Goal: Task Accomplishment & Management: Complete application form

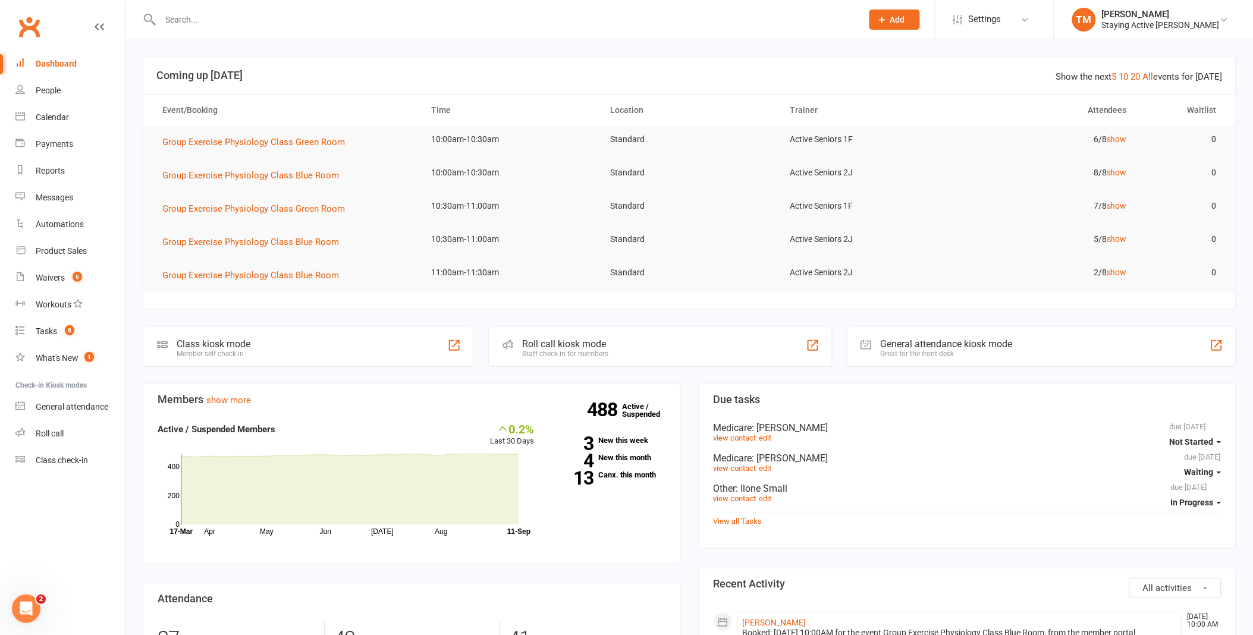
click at [686, 22] on input "text" at bounding box center [505, 19] width 697 height 17
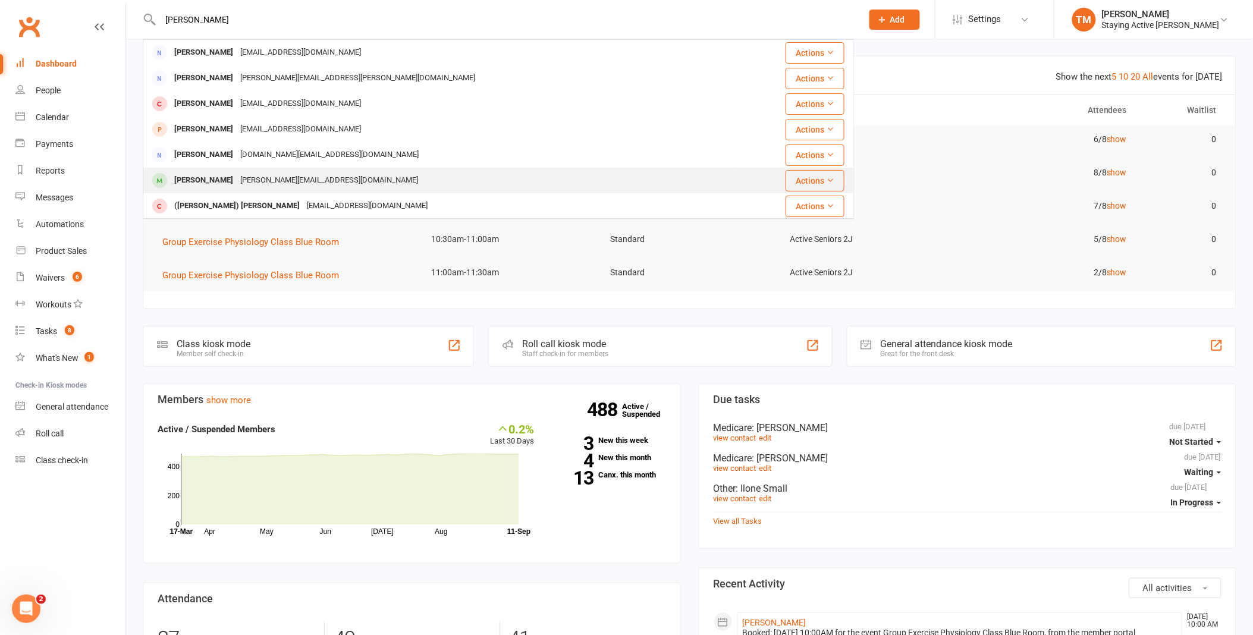
type input "[PERSON_NAME]"
click at [237, 179] on div "[PERSON_NAME]" at bounding box center [204, 180] width 66 height 17
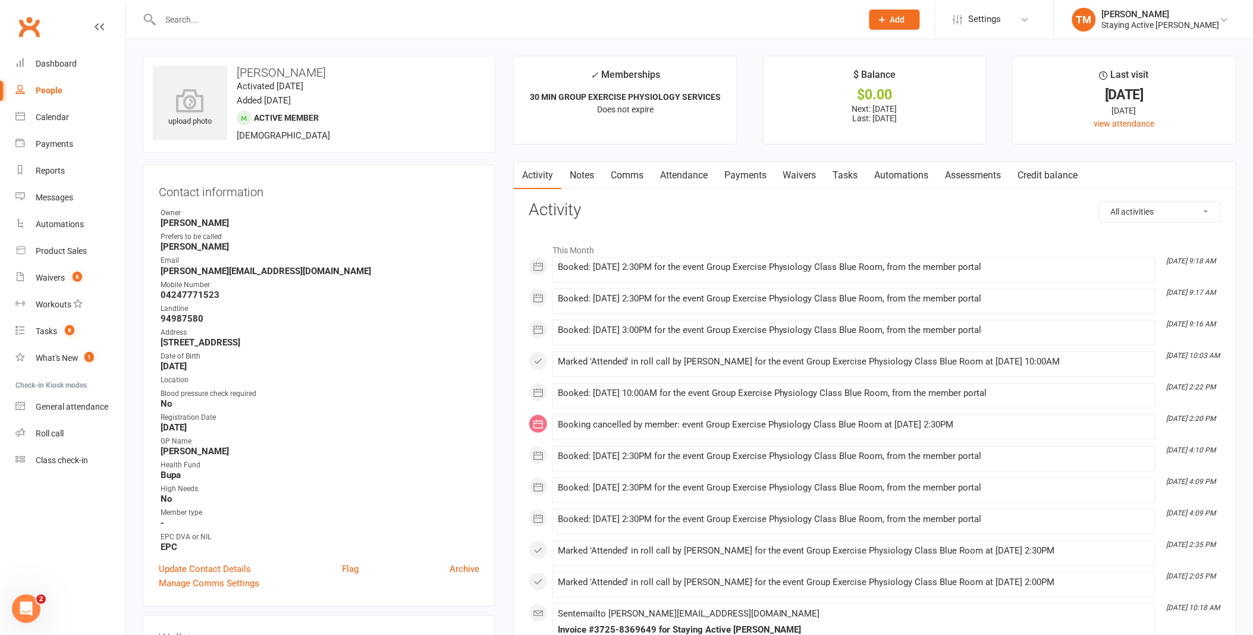
click at [983, 168] on link "Assessments" at bounding box center [973, 175] width 73 height 27
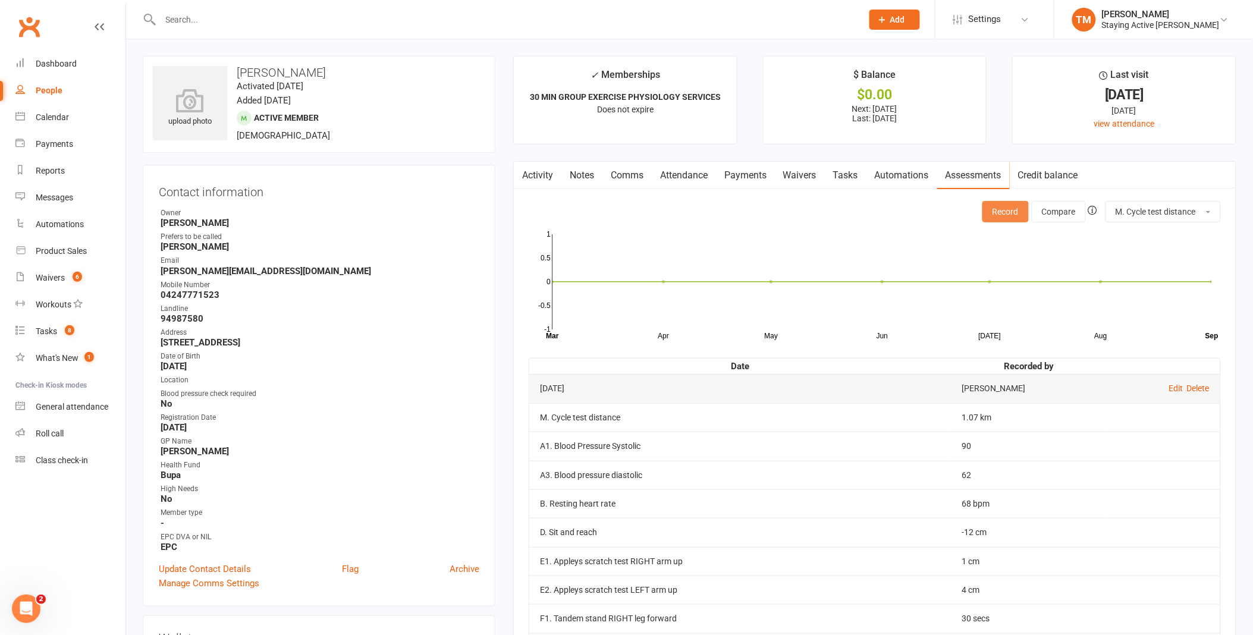
click at [999, 206] on button "Record" at bounding box center [1005, 211] width 46 height 21
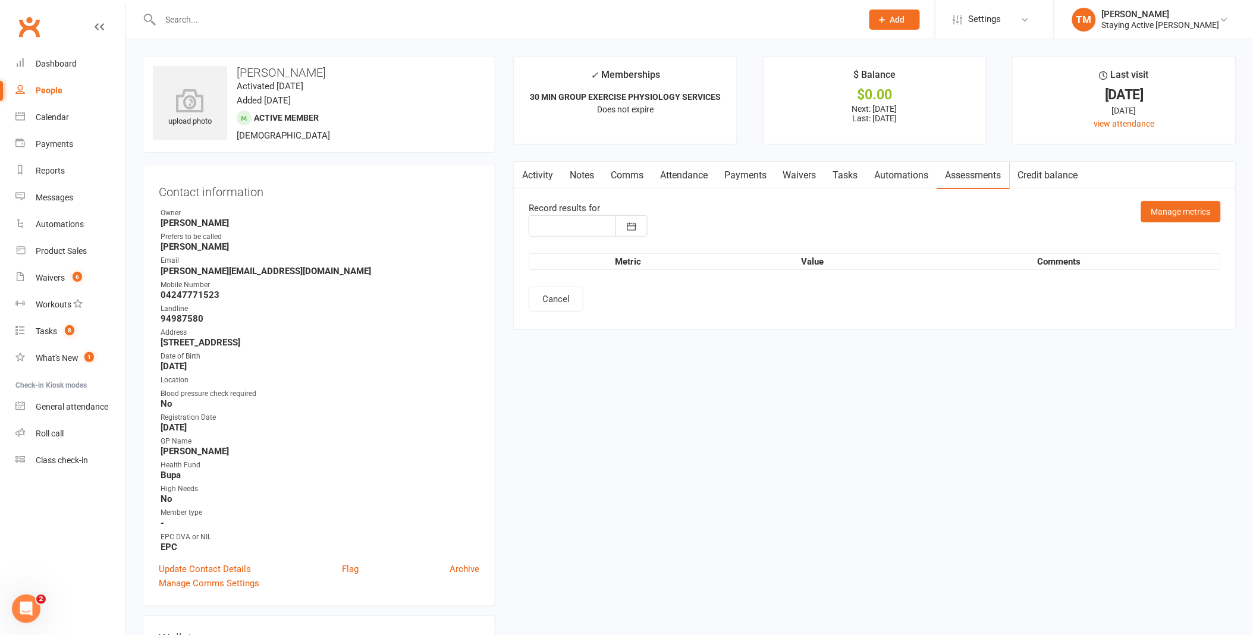
type input "[DATE]"
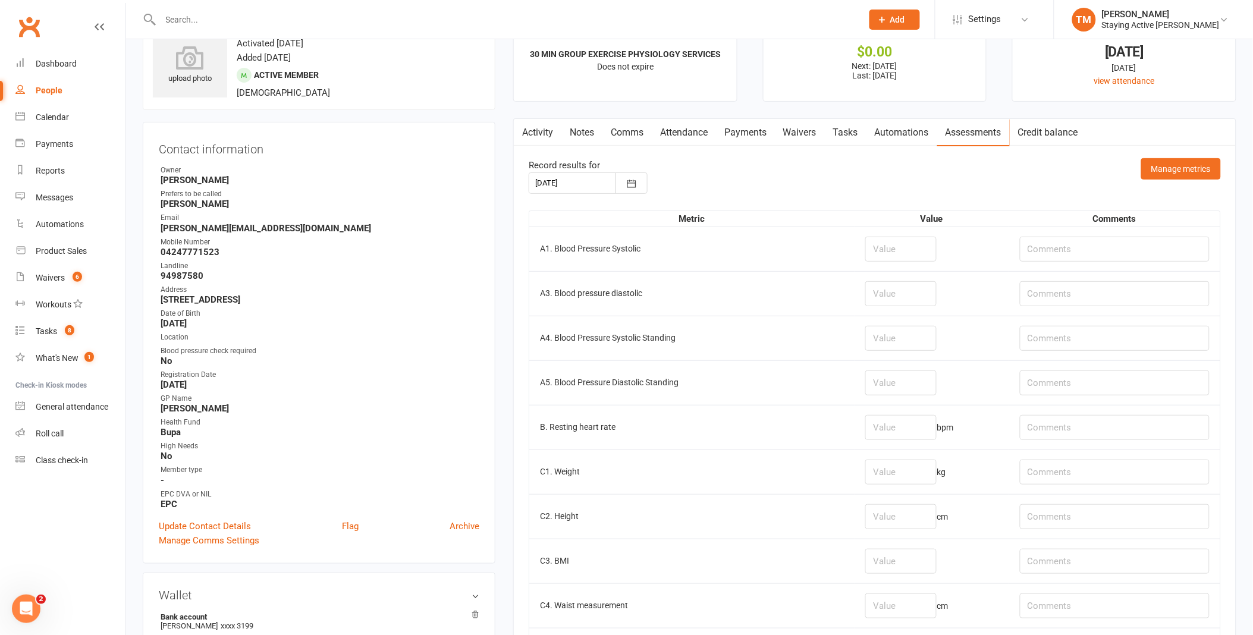
scroll to position [66, 0]
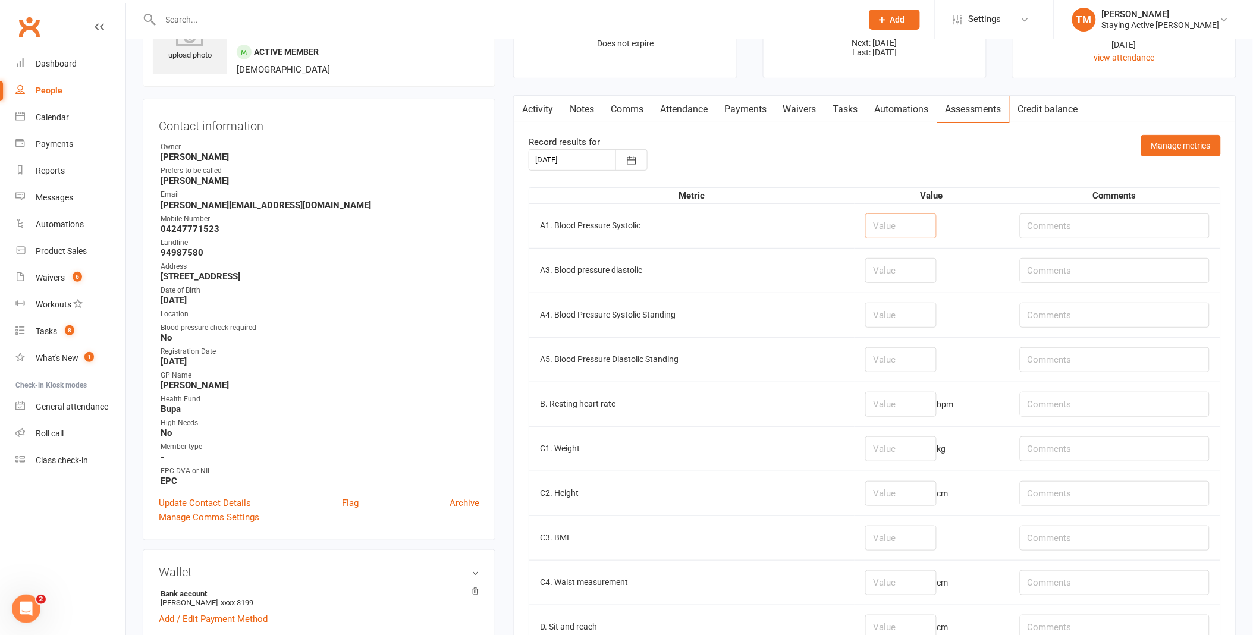
click at [893, 221] on input "number" at bounding box center [900, 225] width 71 height 25
click at [877, 217] on input "number" at bounding box center [900, 225] width 71 height 25
type input "120"
click at [868, 274] on input "number" at bounding box center [900, 270] width 71 height 25
type input "74"
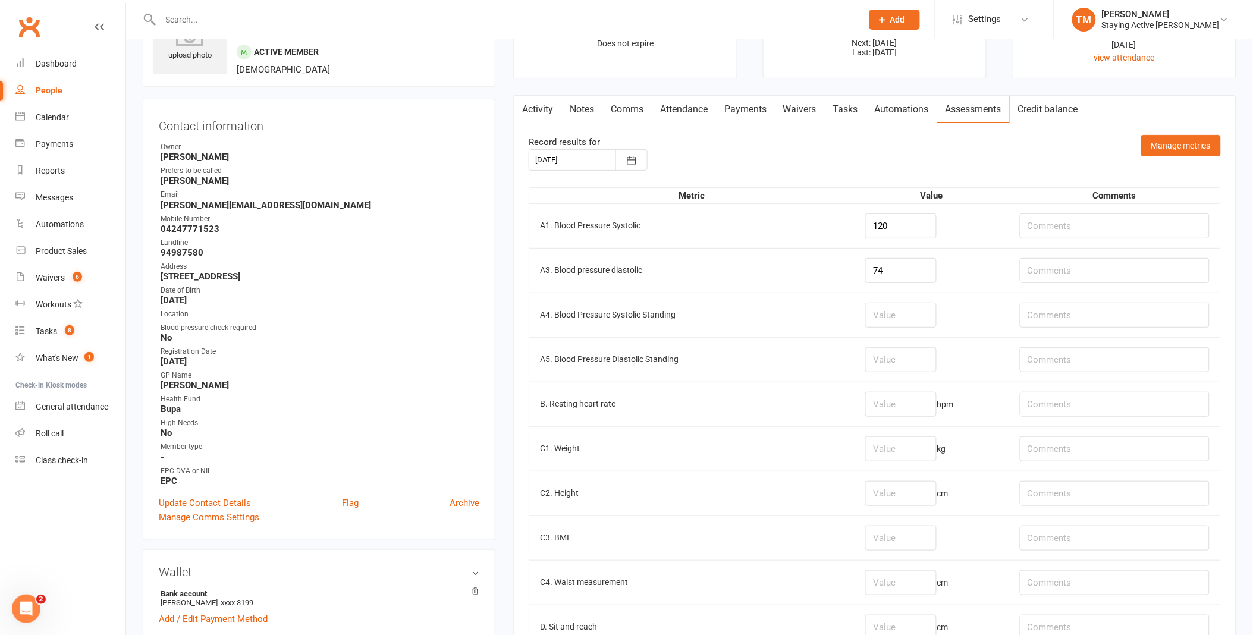
click at [943, 262] on td "74" at bounding box center [931, 270] width 154 height 45
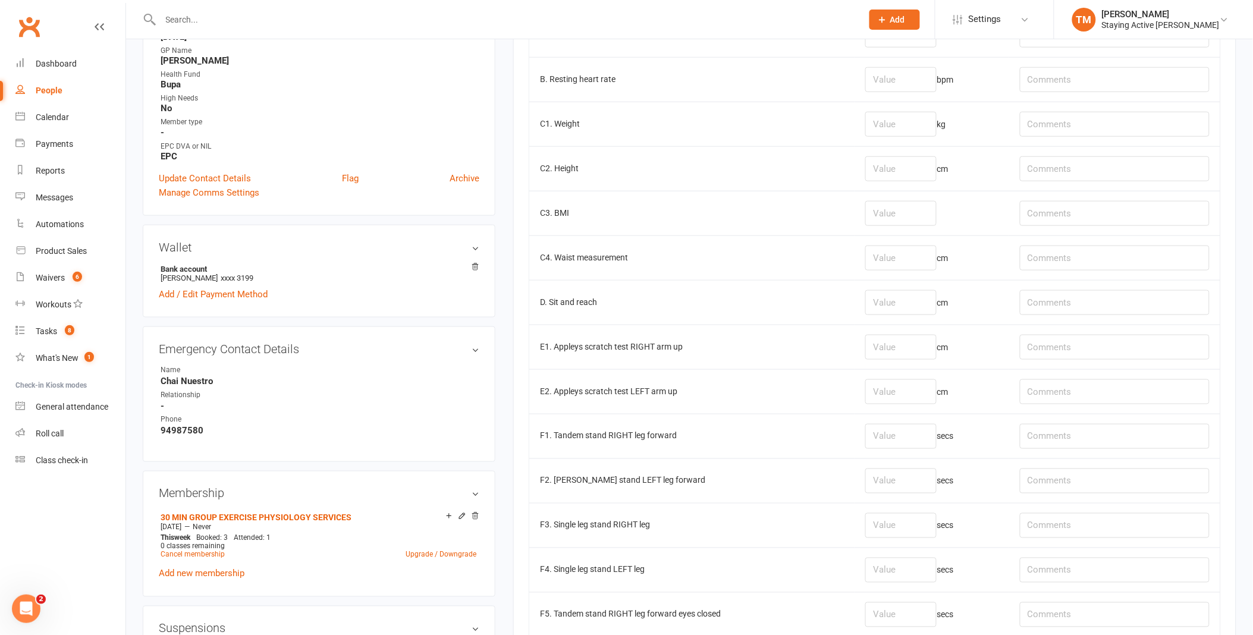
scroll to position [396, 0]
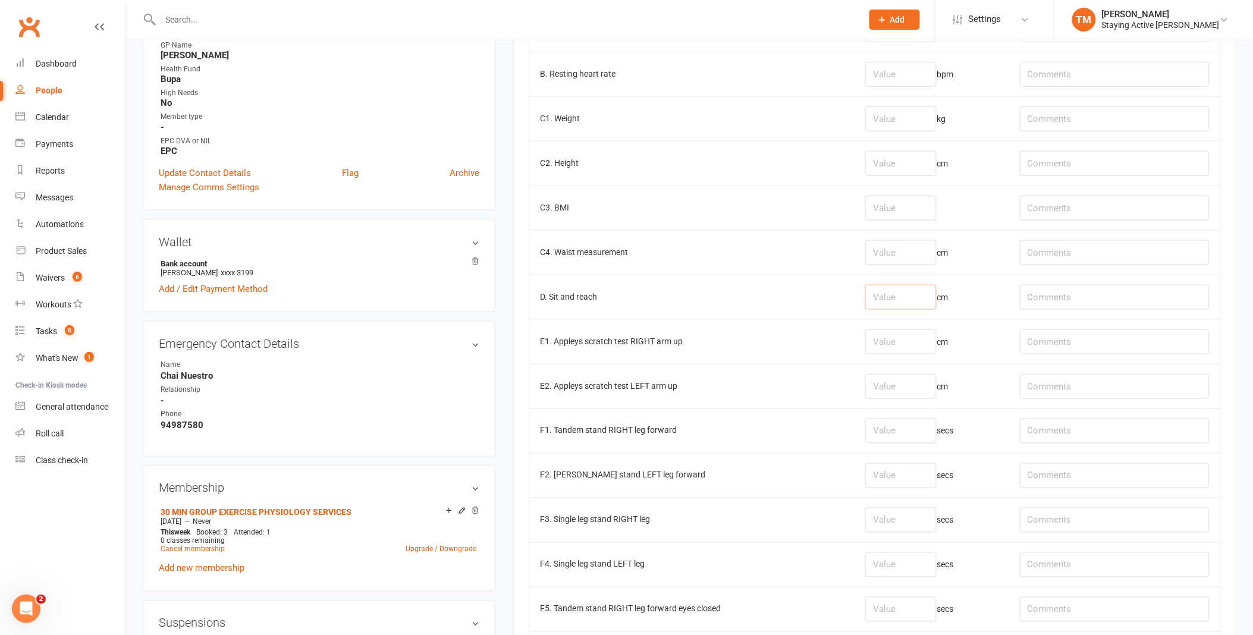
click at [865, 301] on input "number" at bounding box center [900, 297] width 71 height 25
click at [854, 299] on td "cm" at bounding box center [931, 297] width 154 height 45
click at [877, 297] on input "number" at bounding box center [900, 297] width 71 height 25
type input "-12.5"
click at [877, 346] on input "number" at bounding box center [900, 341] width 71 height 25
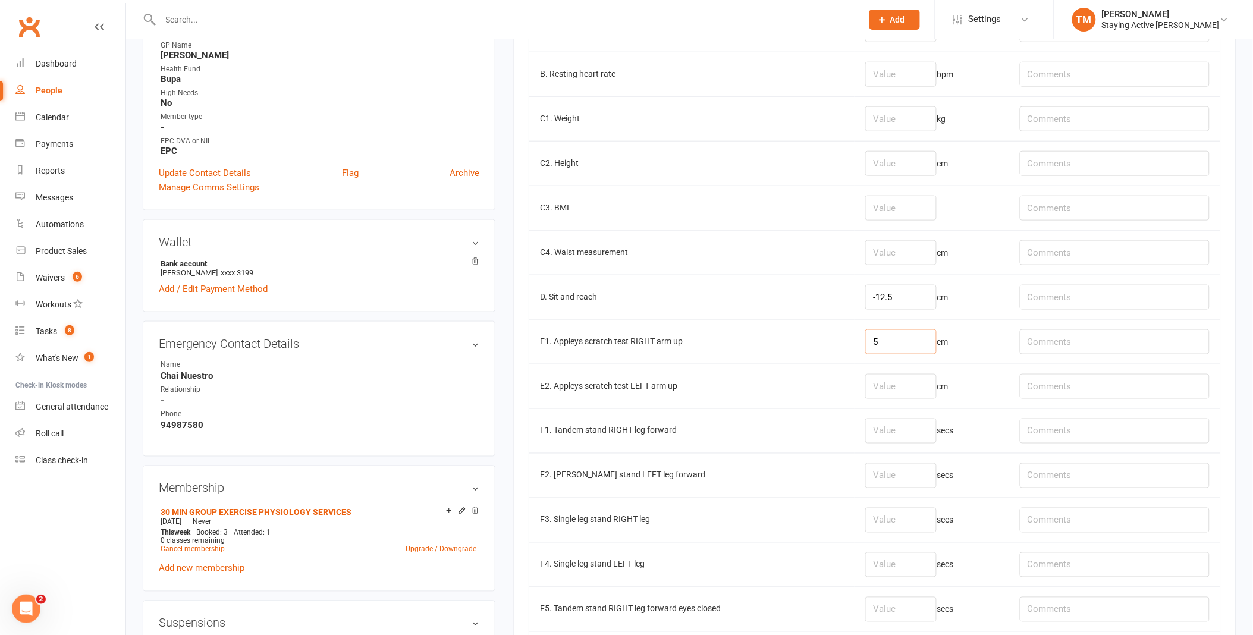
type input "5"
drag, startPoint x: 869, startPoint y: 381, endPoint x: 872, endPoint y: 394, distance: 12.8
click at [872, 394] on input "number" at bounding box center [900, 386] width 71 height 25
type input "5"
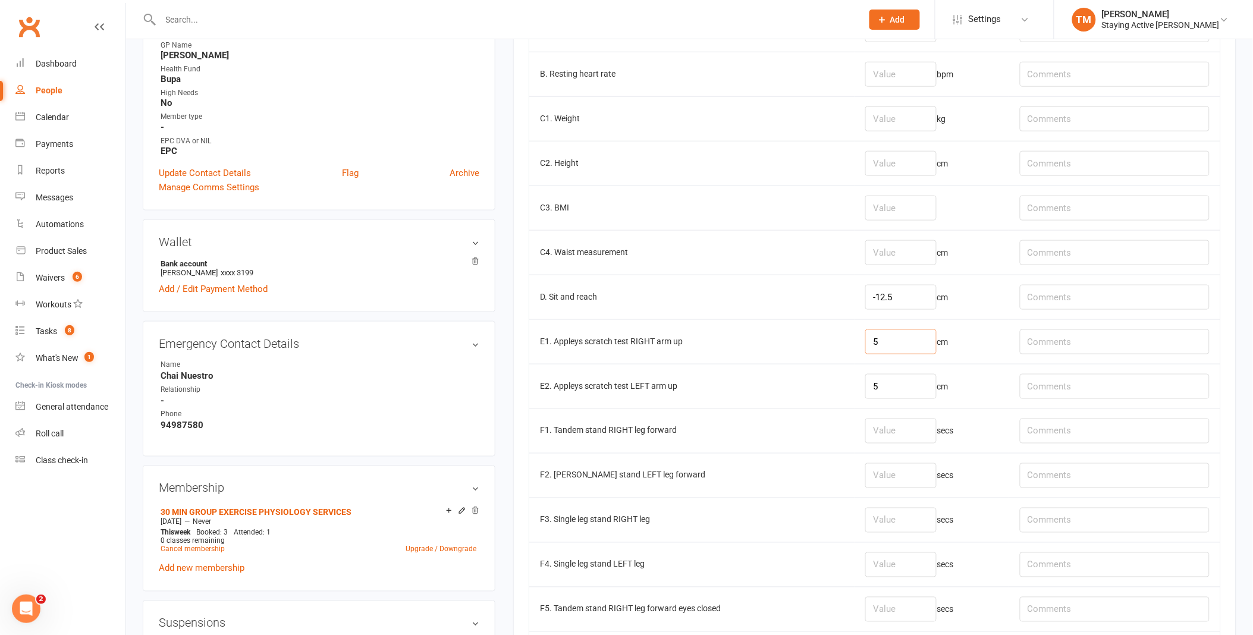
click at [865, 340] on input "5" at bounding box center [900, 341] width 71 height 25
type input "1"
click at [888, 430] on input "number" at bounding box center [900, 431] width 71 height 25
type input "30"
click at [901, 486] on input "number" at bounding box center [900, 475] width 71 height 25
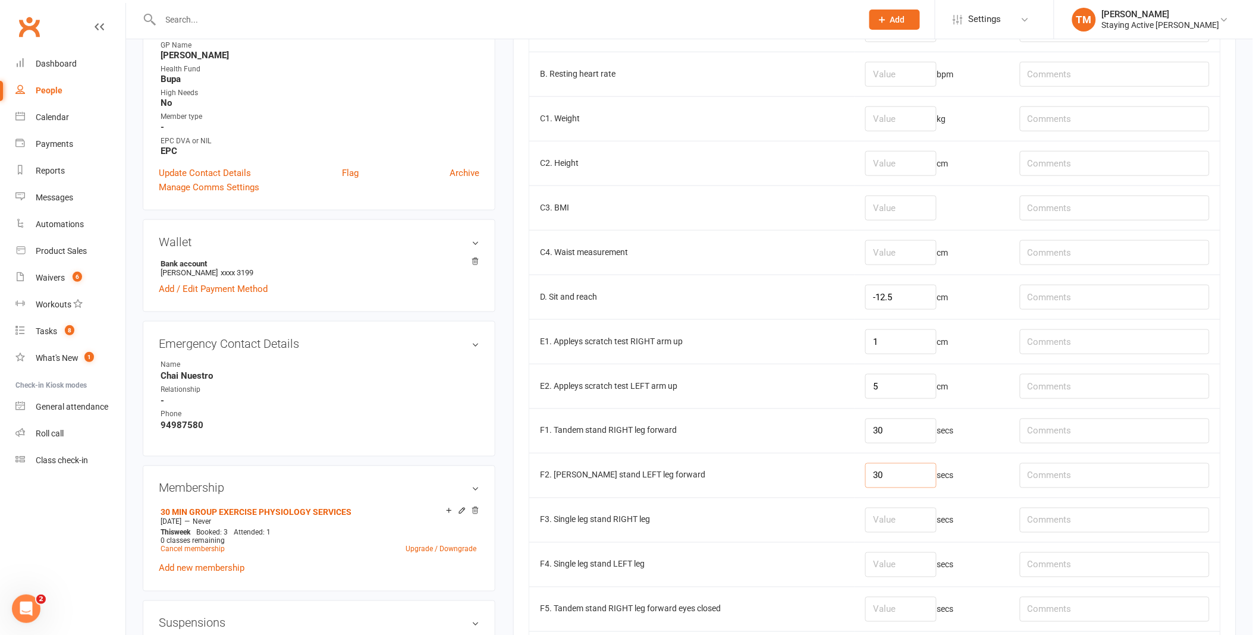
type input "30"
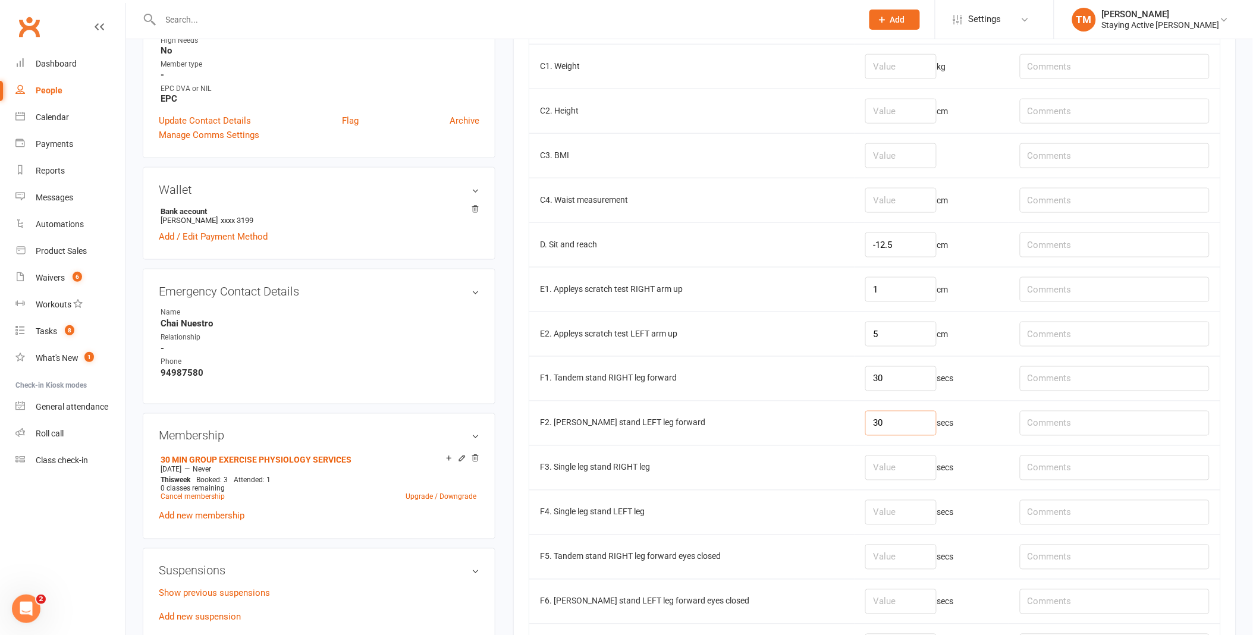
scroll to position [462, 0]
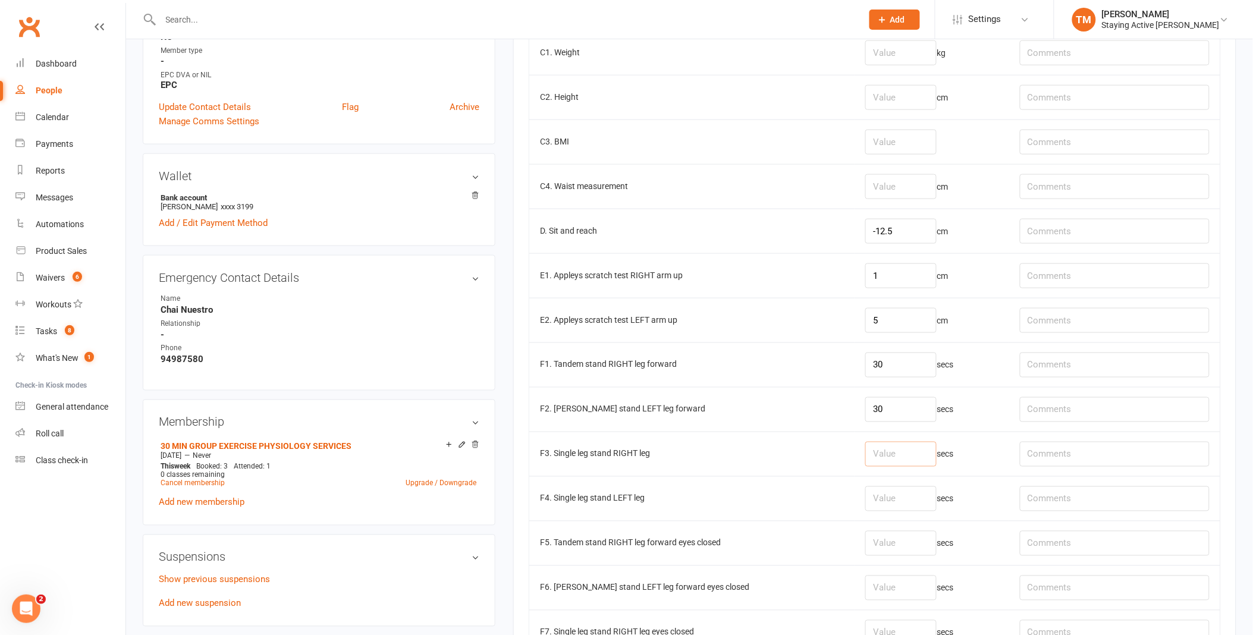
click at [898, 464] on input "number" at bounding box center [900, 454] width 71 height 25
click at [866, 538] on input "number" at bounding box center [900, 543] width 71 height 25
type input "11.4"
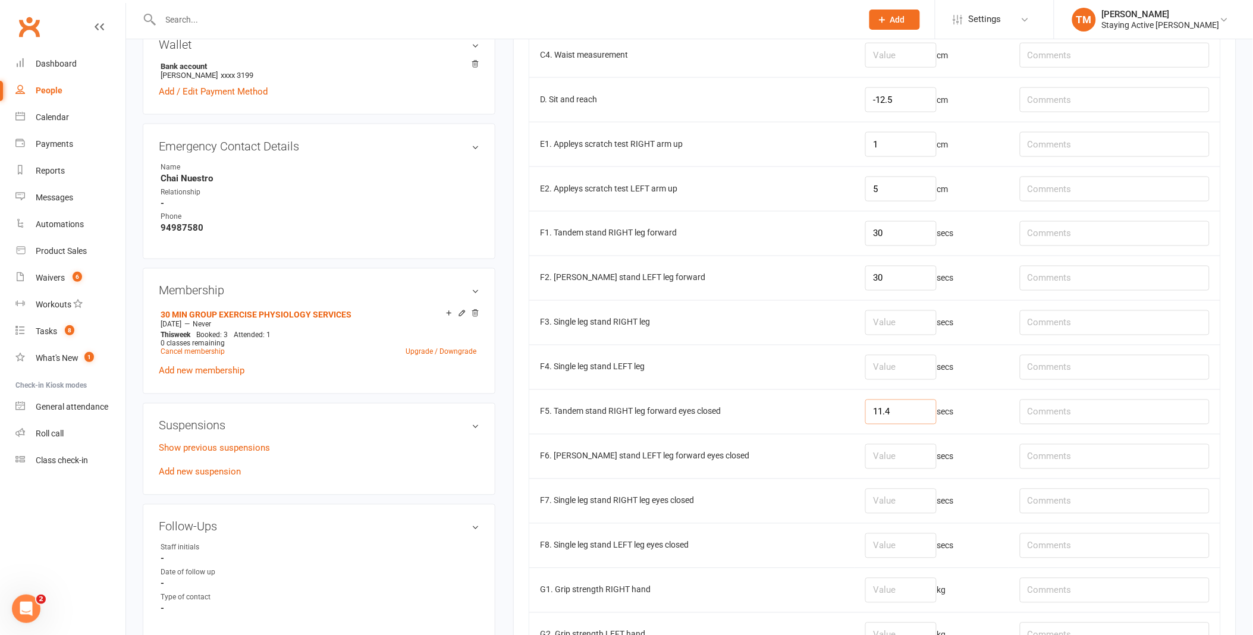
scroll to position [595, 0]
click at [876, 453] on input "number" at bounding box center [900, 455] width 71 height 25
type input "3.67"
click at [805, 349] on td "F4. Single leg stand LEFT leg" at bounding box center [691, 366] width 325 height 45
click at [872, 316] on input "number" at bounding box center [900, 321] width 71 height 25
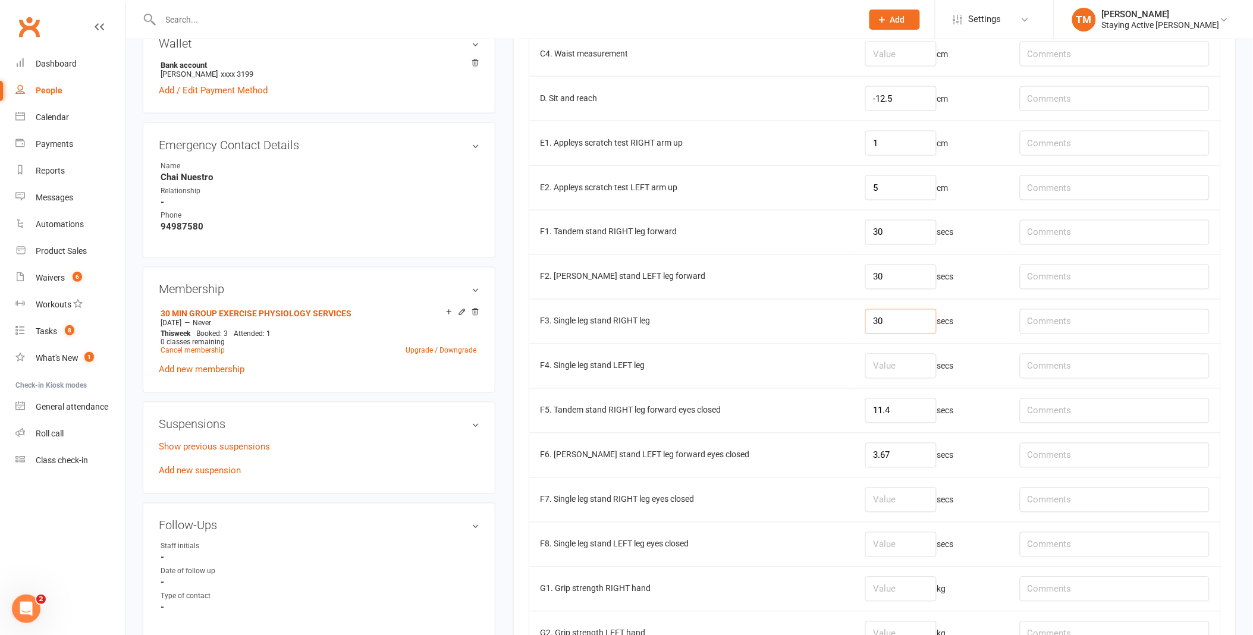
type input "30"
click at [865, 365] on input "number" at bounding box center [900, 366] width 71 height 25
type input "30"
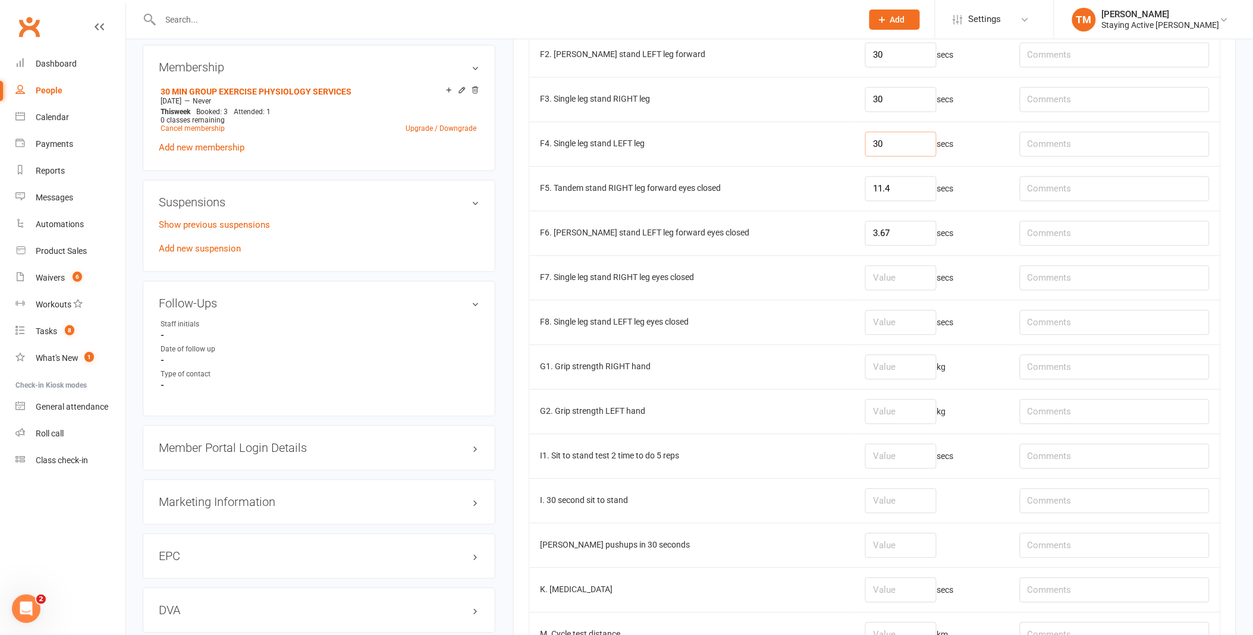
scroll to position [859, 0]
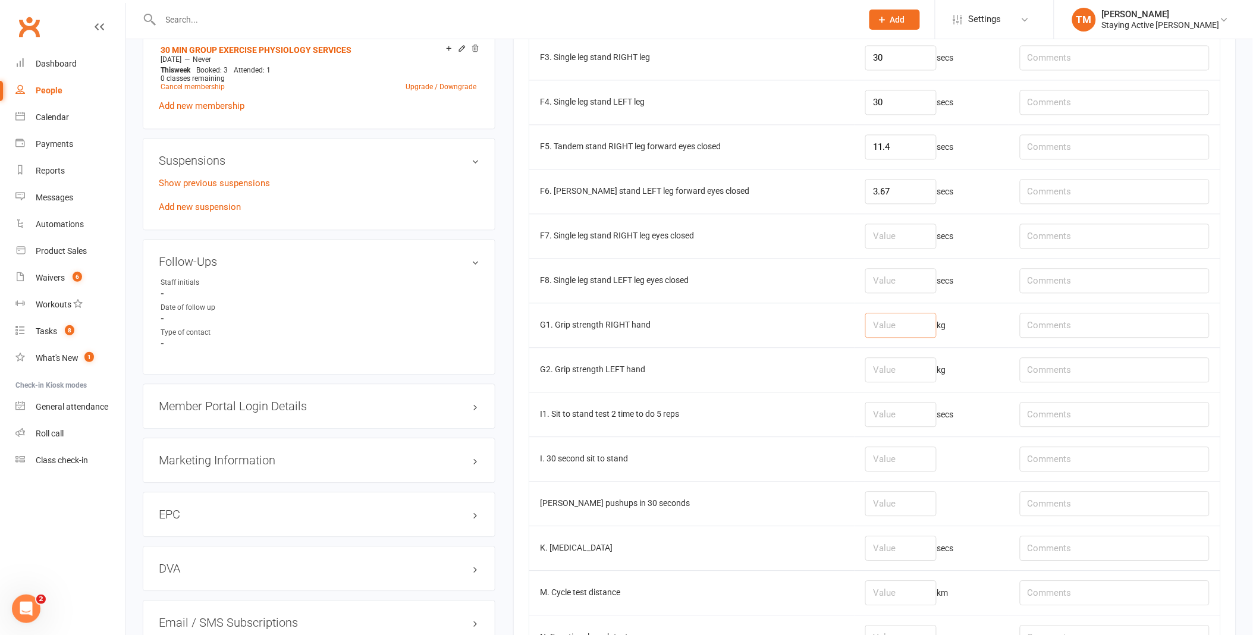
click at [865, 333] on input "number" at bounding box center [900, 325] width 71 height 25
type input "14.6"
click at [888, 382] on input "number" at bounding box center [900, 369] width 71 height 25
type input "12.3"
click at [790, 329] on td "G1. Grip strength RIGHT hand" at bounding box center [691, 325] width 325 height 45
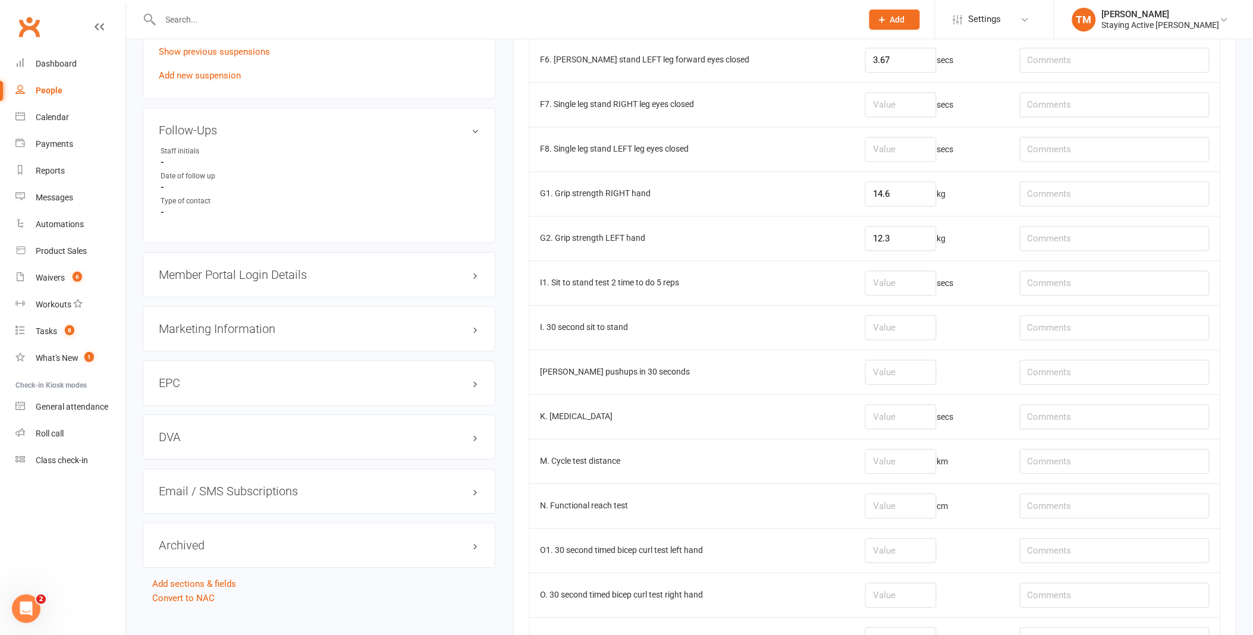
scroll to position [991, 0]
click at [872, 337] on input "number" at bounding box center [900, 327] width 71 height 25
click at [878, 364] on input "number" at bounding box center [900, 371] width 71 height 25
click at [872, 329] on input "number" at bounding box center [900, 327] width 71 height 25
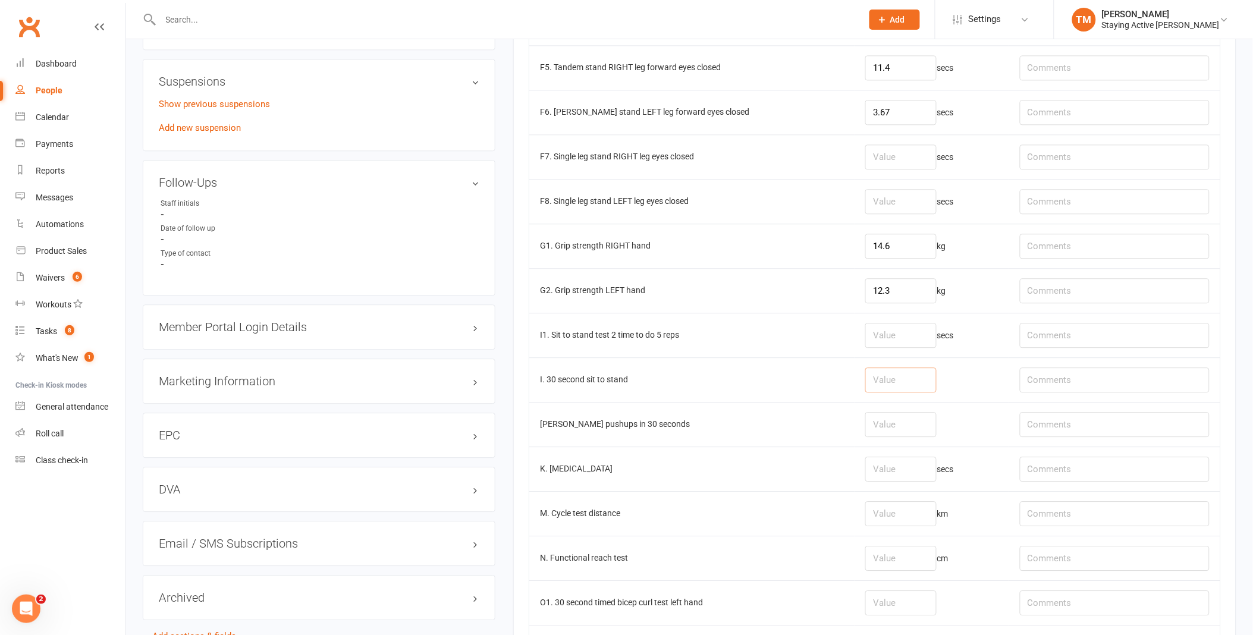
scroll to position [925, 0]
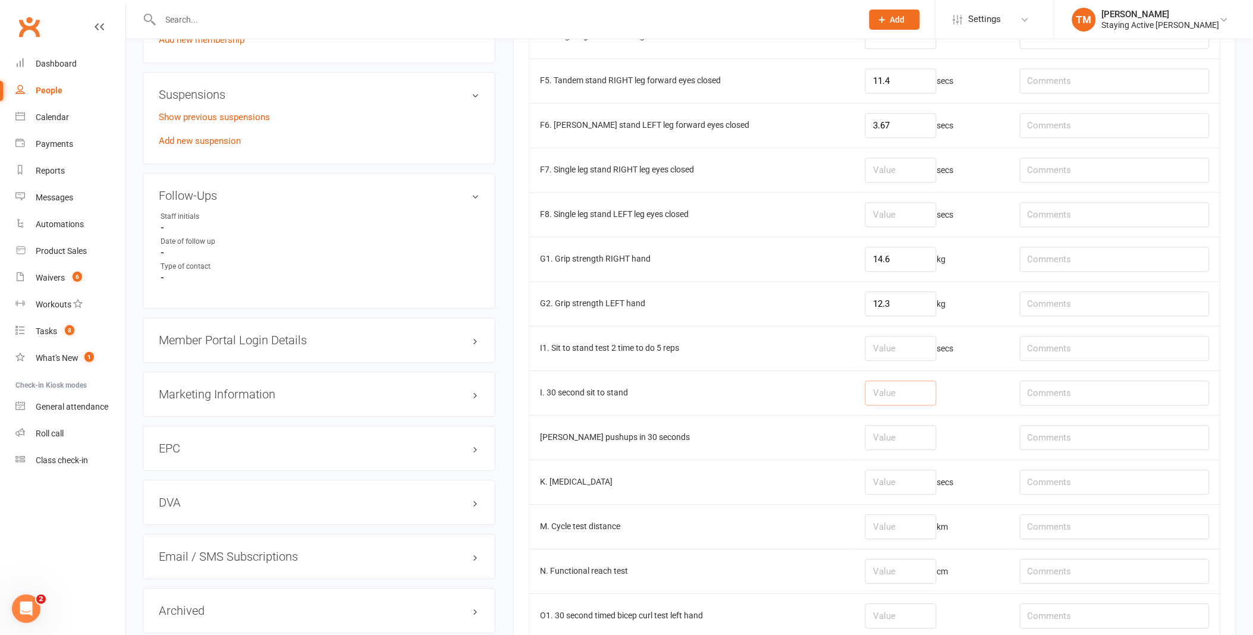
click at [897, 400] on input "number" at bounding box center [900, 393] width 71 height 25
type input "14"
click at [954, 375] on td "14" at bounding box center [931, 392] width 154 height 45
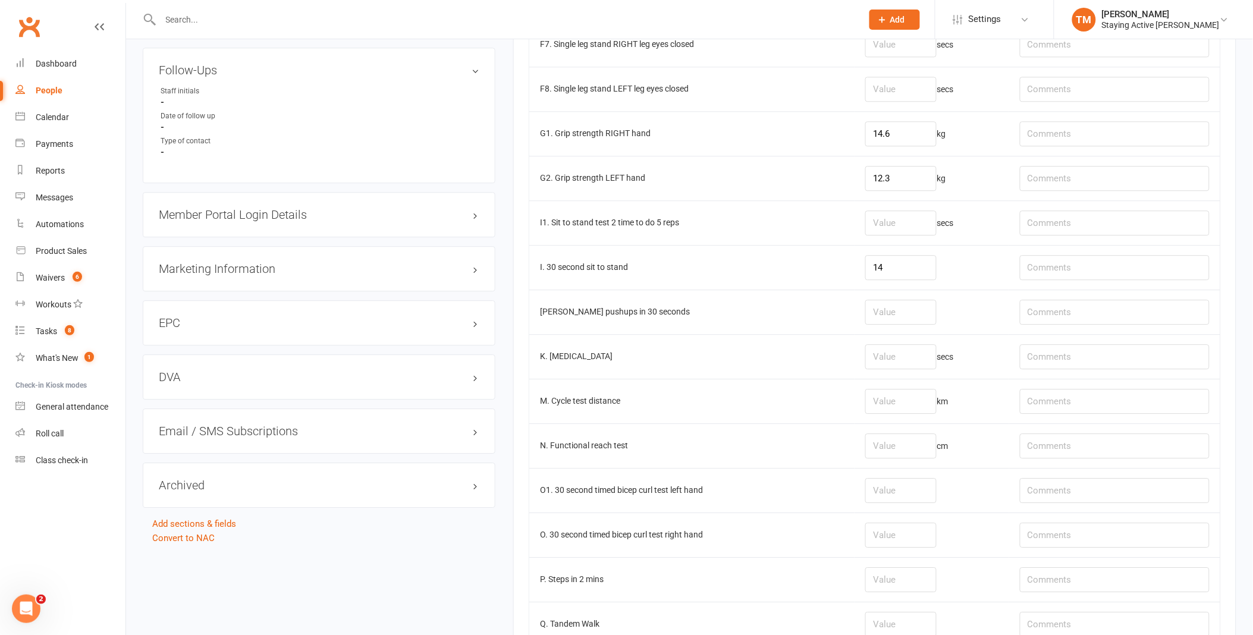
scroll to position [1057, 0]
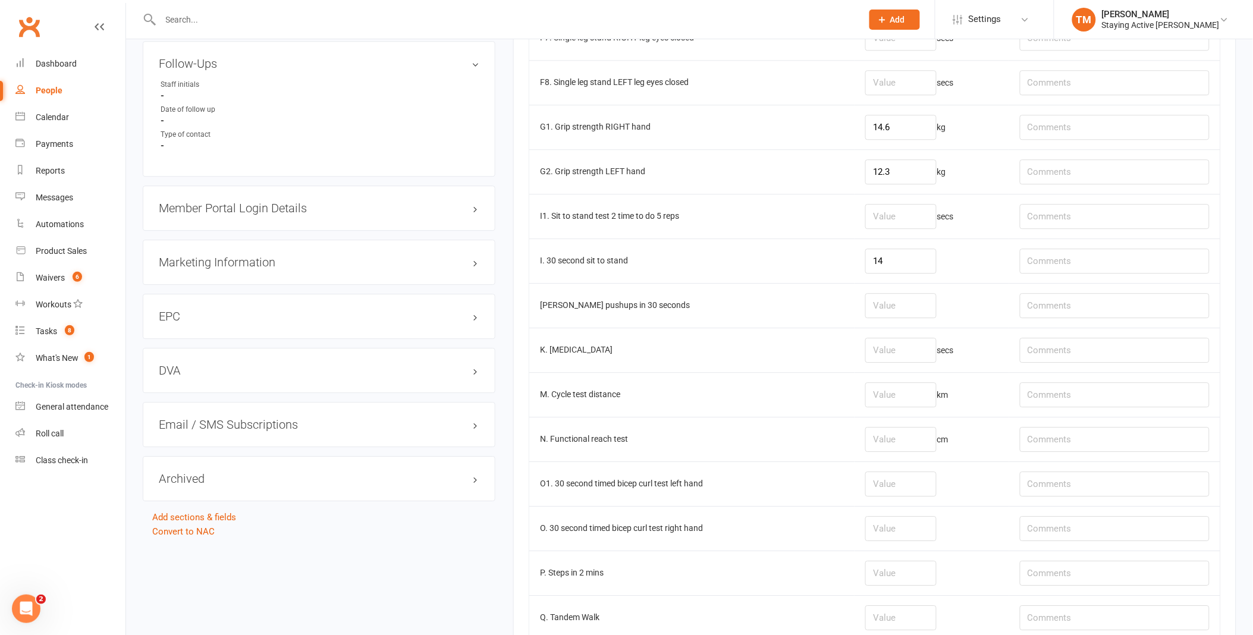
click at [714, 316] on td "[PERSON_NAME] pushups in 30 seconds" at bounding box center [691, 305] width 325 height 45
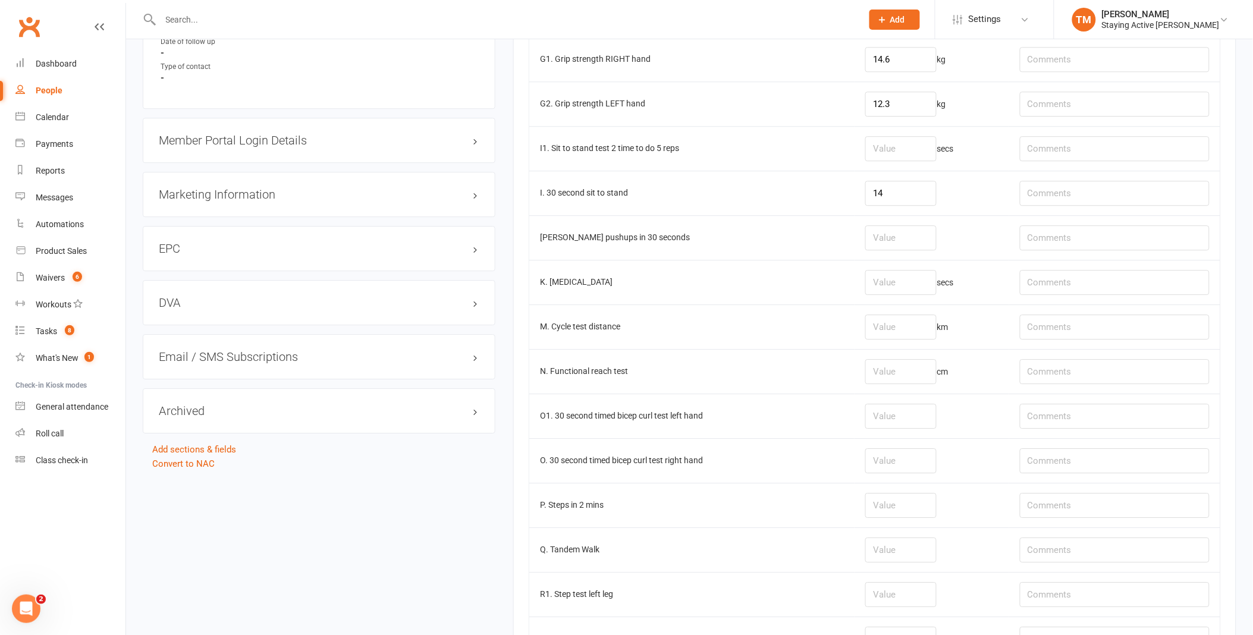
scroll to position [1123, 0]
click at [890, 329] on input "number" at bounding box center [900, 328] width 71 height 25
click at [865, 246] on input "number" at bounding box center [900, 239] width 71 height 25
click at [875, 251] on input "number" at bounding box center [900, 239] width 71 height 25
type input "30"
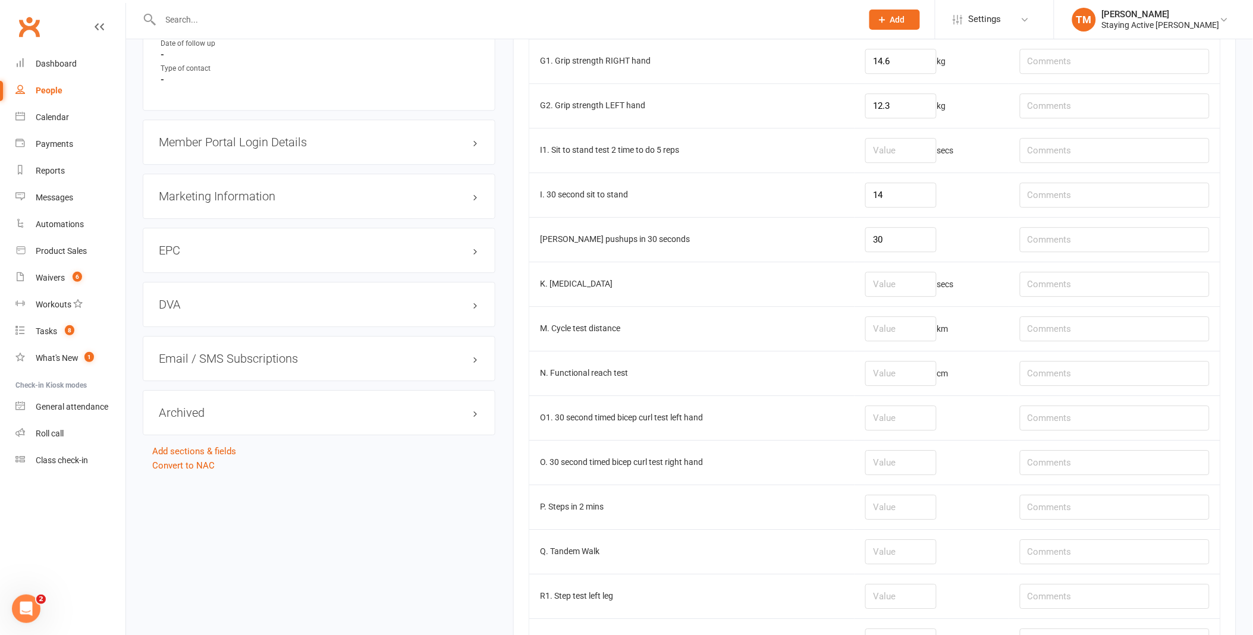
click at [987, 216] on td "14" at bounding box center [931, 194] width 154 height 45
click at [945, 246] on td "30" at bounding box center [931, 239] width 154 height 45
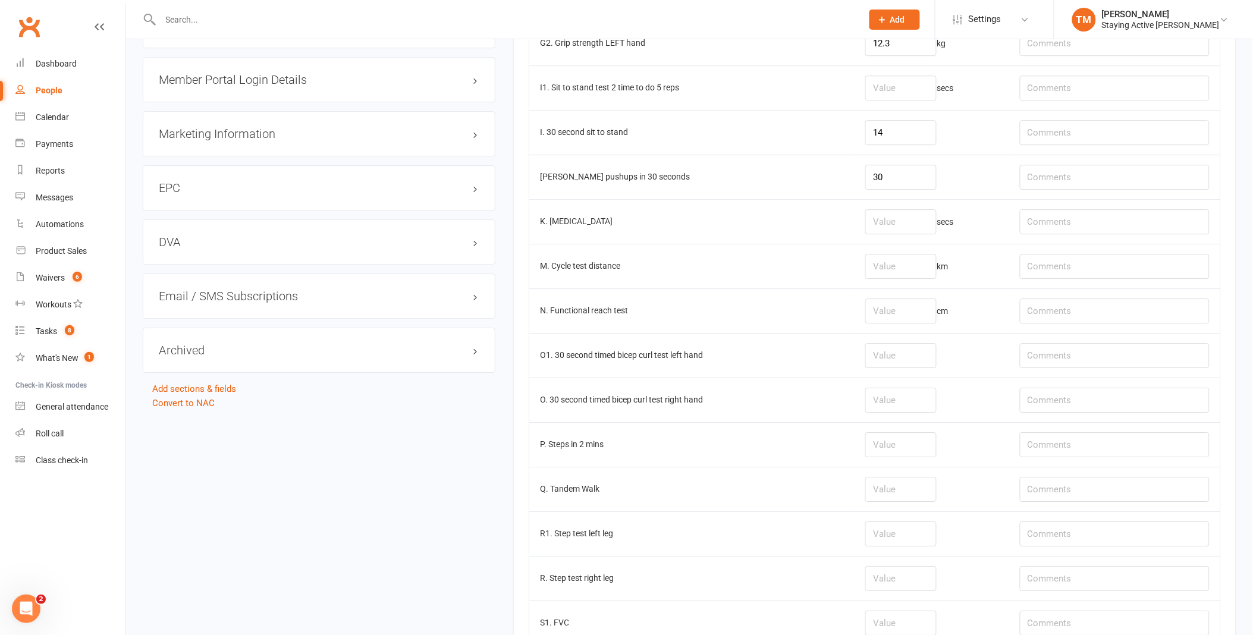
scroll to position [1120, 0]
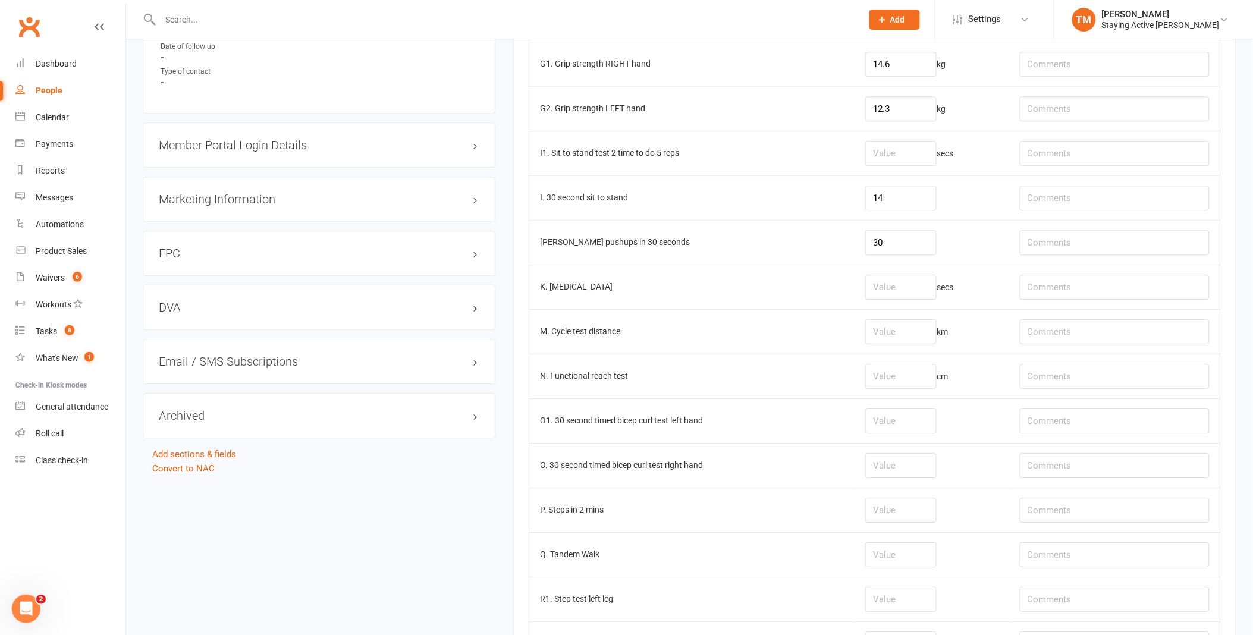
click at [879, 314] on tbody "A1. Blood Pressure Systolic 120 A3. Blood pressure diastolic 74 A4. Blood Press…" at bounding box center [874, 19] width 691 height 1739
drag, startPoint x: 879, startPoint y: 314, endPoint x: 880, endPoint y: 329, distance: 15.5
click at [880, 329] on input "number" at bounding box center [900, 331] width 71 height 25
click at [879, 338] on input "number" at bounding box center [900, 331] width 71 height 25
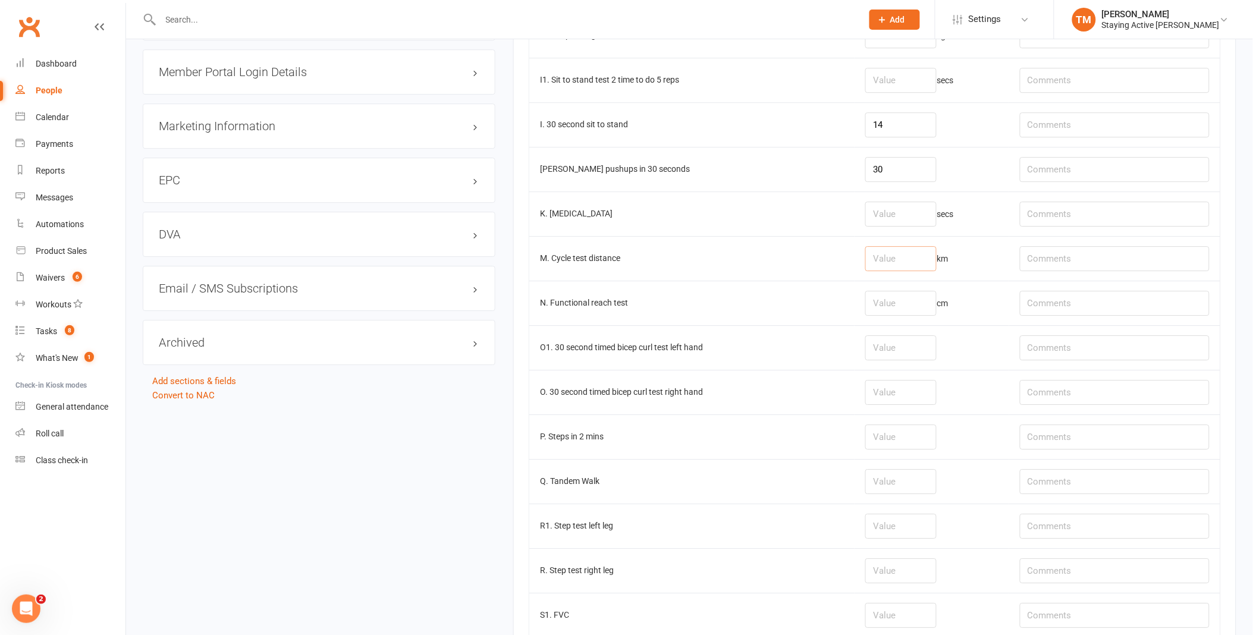
scroll to position [1186, 0]
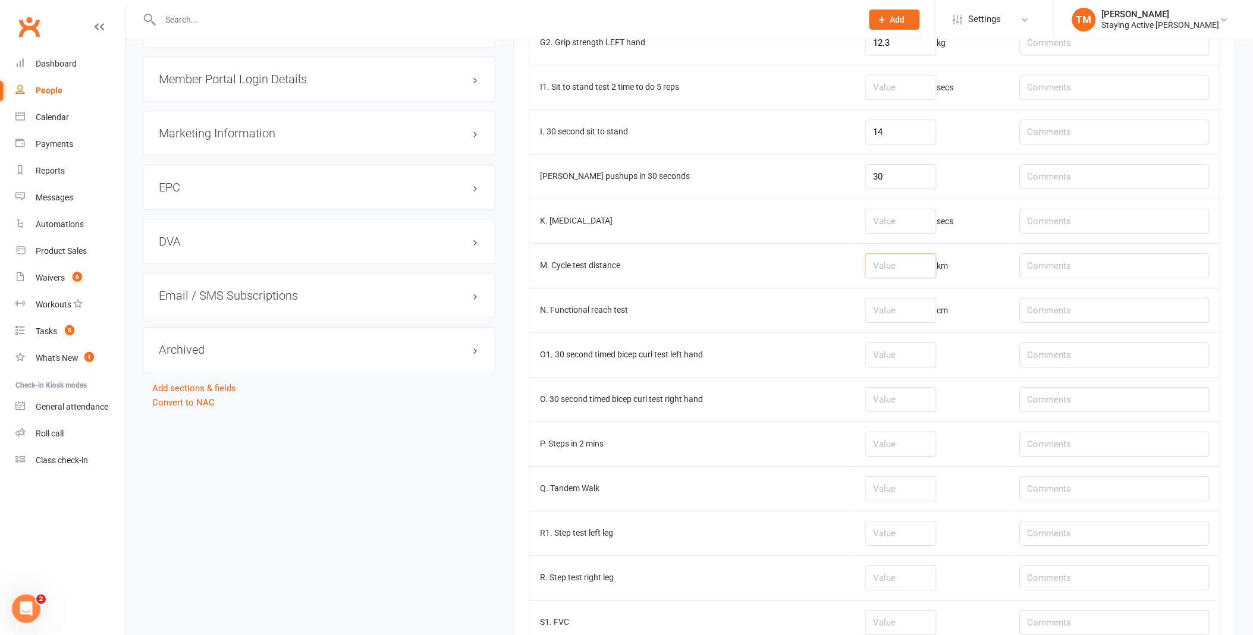
click at [888, 278] on input "number" at bounding box center [900, 265] width 71 height 25
type input "1.06"
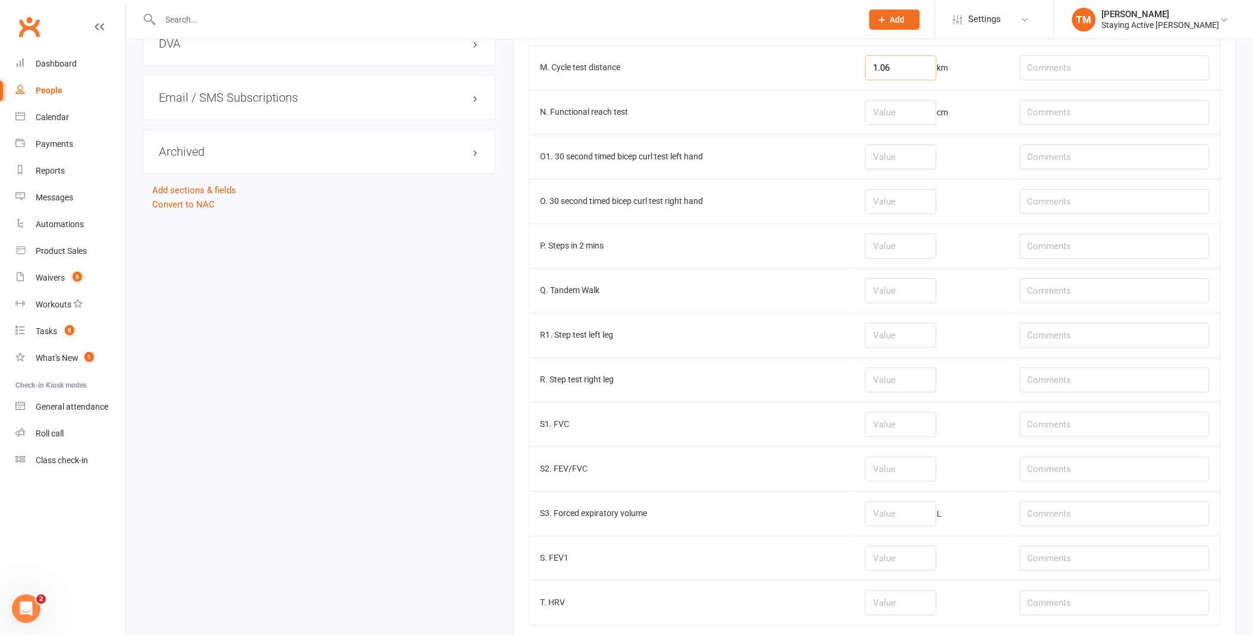
scroll to position [1516, 0]
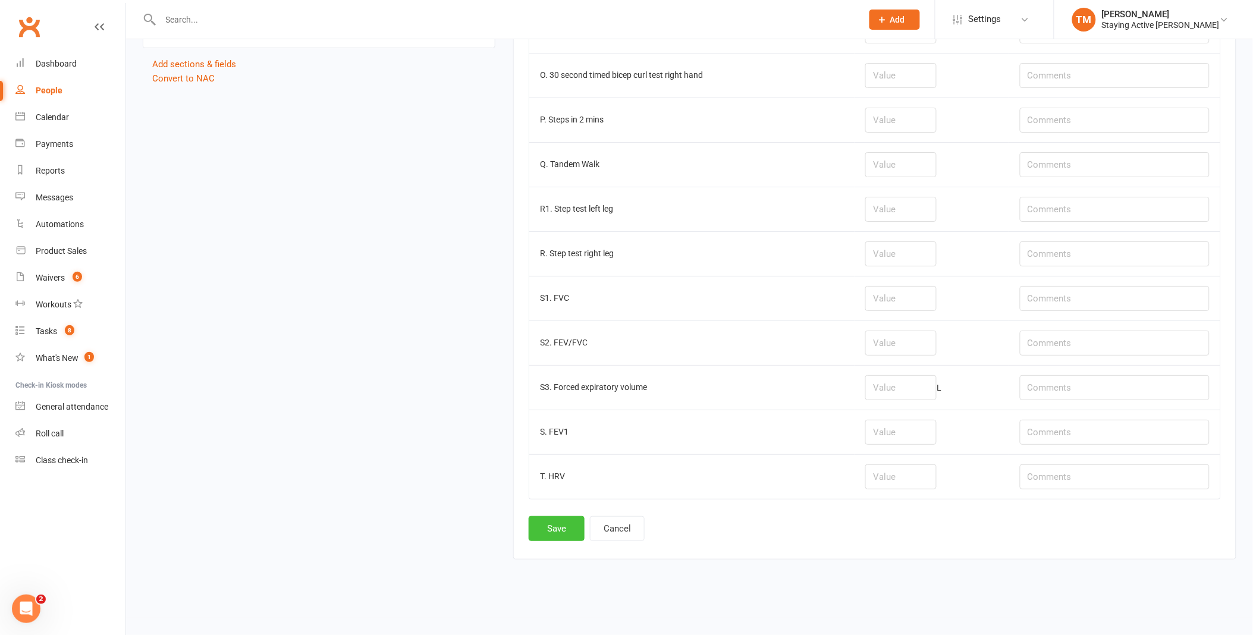
click at [545, 524] on button "Save" at bounding box center [557, 528] width 56 height 25
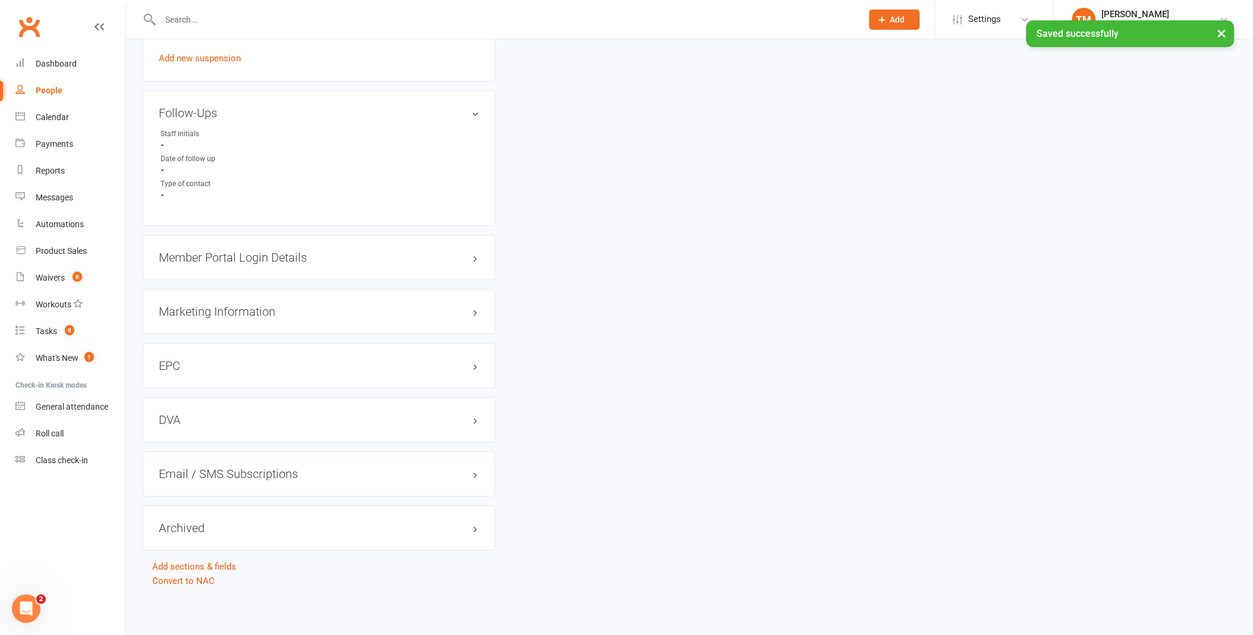
scroll to position [0, 0]
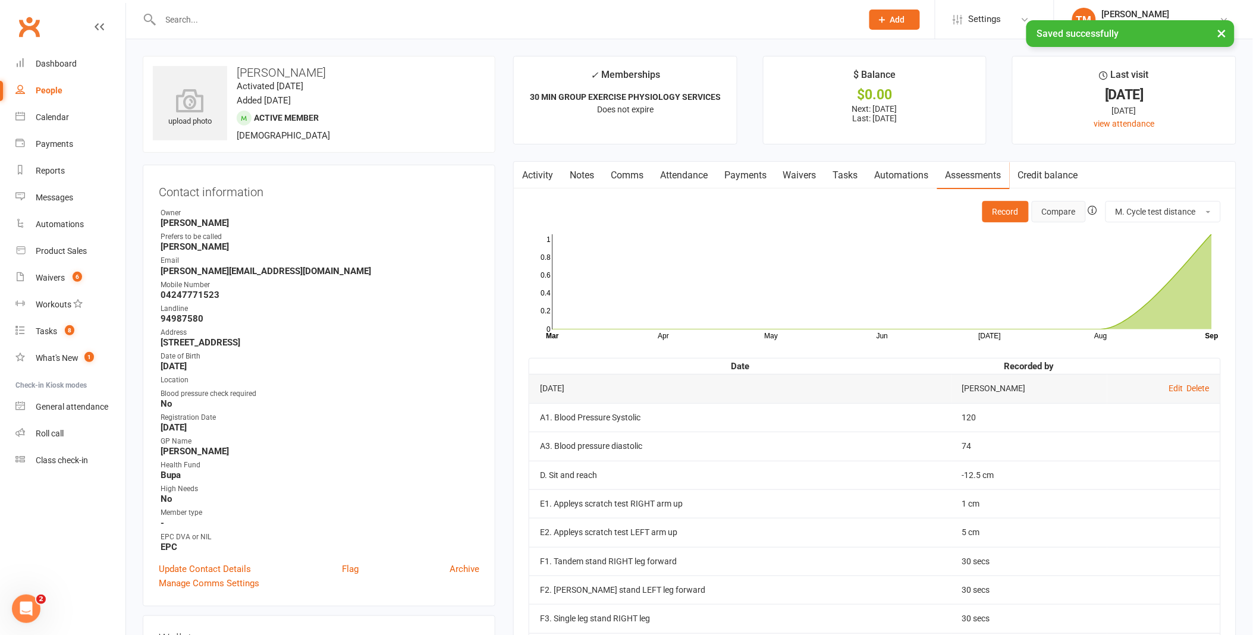
click at [1072, 213] on button "Compare" at bounding box center [1059, 211] width 54 height 21
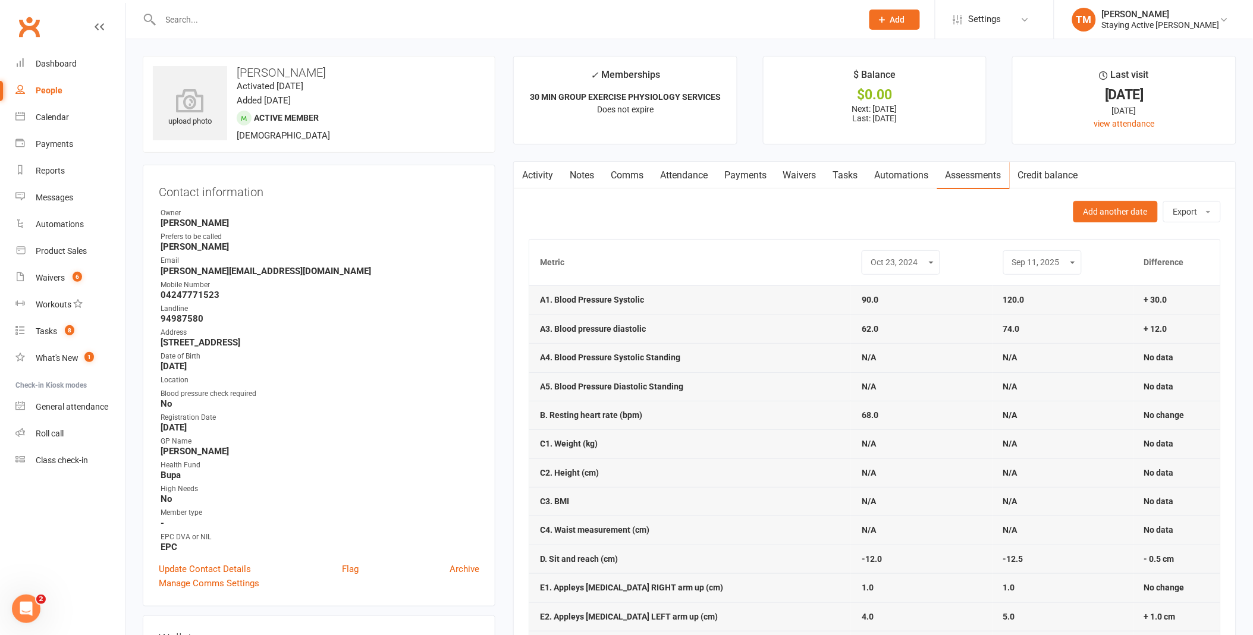
click at [914, 259] on select "[DATE] [DATE] [DATE]" at bounding box center [900, 263] width 63 height 14
click at [869, 256] on select "[DATE] [DATE] [DATE]" at bounding box center [900, 263] width 63 height 14
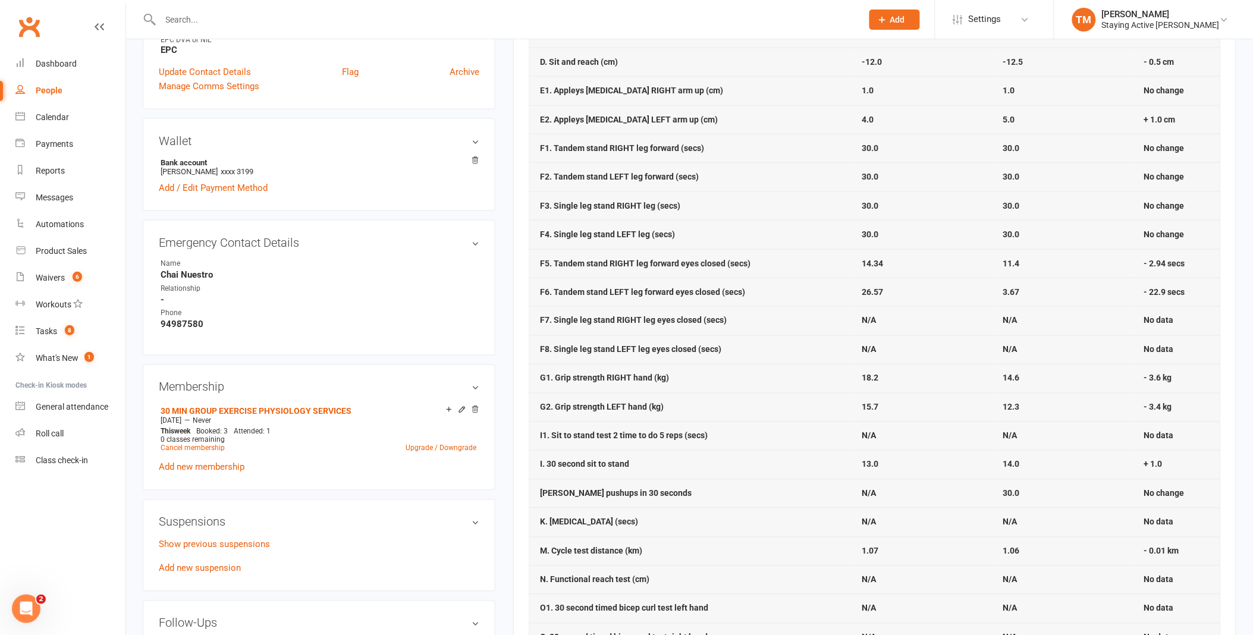
scroll to position [528, 0]
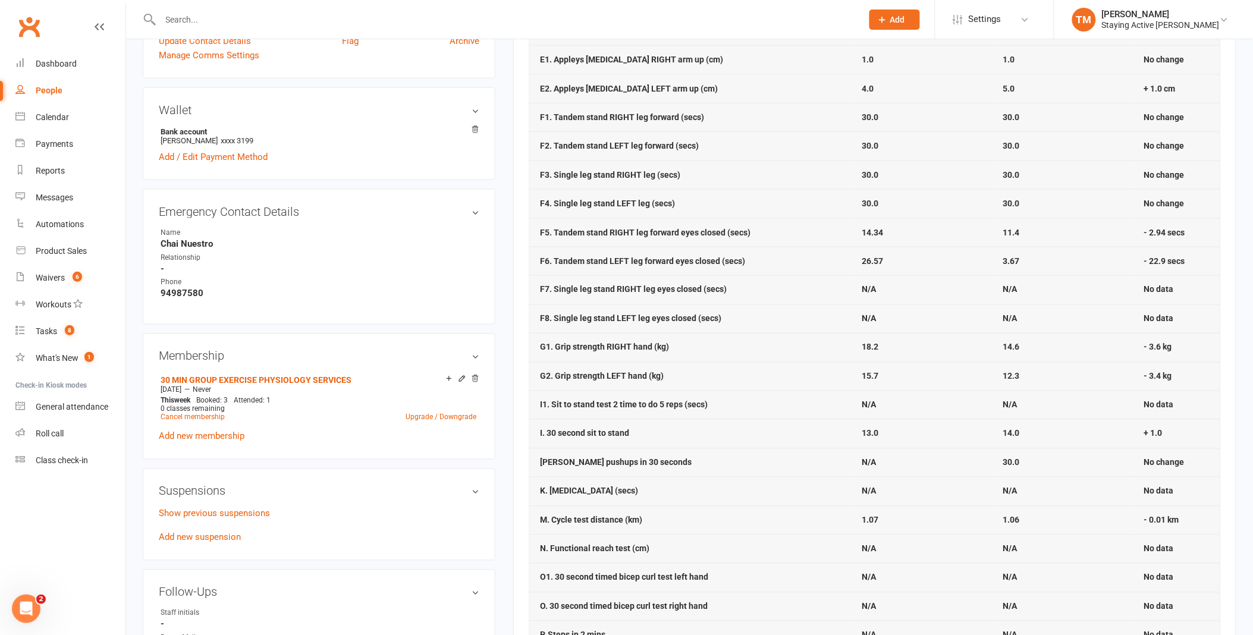
click at [1027, 260] on td "3.67" at bounding box center [1062, 261] width 141 height 29
click at [1023, 262] on td "3.67" at bounding box center [1062, 261] width 141 height 29
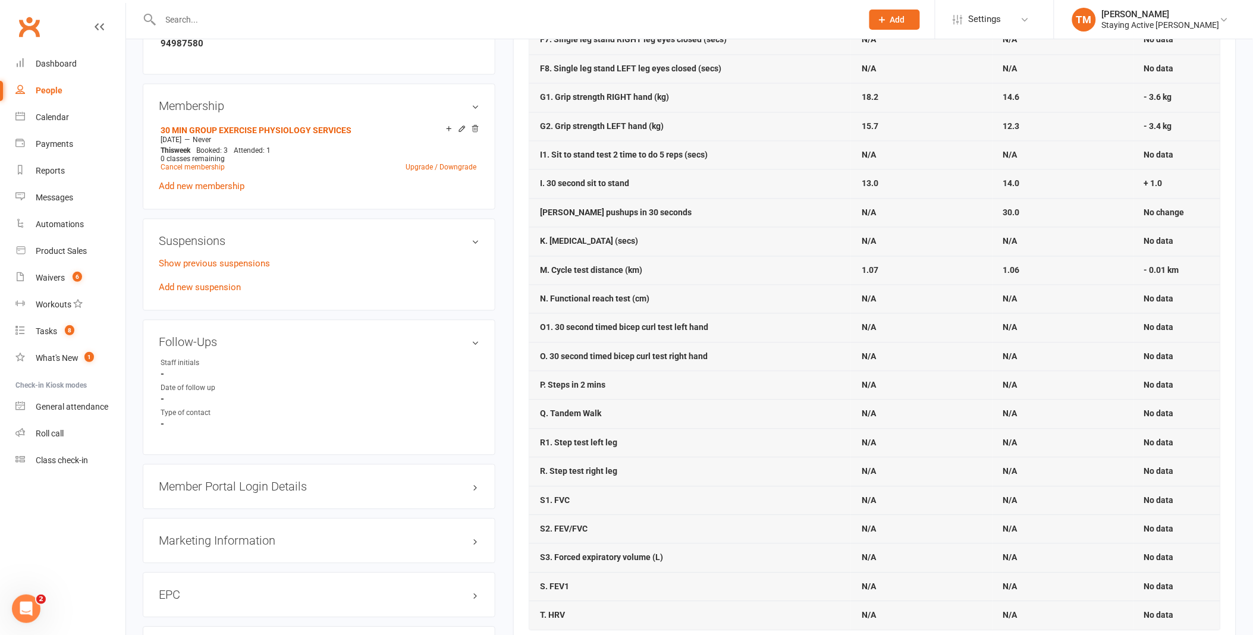
scroll to position [925, 0]
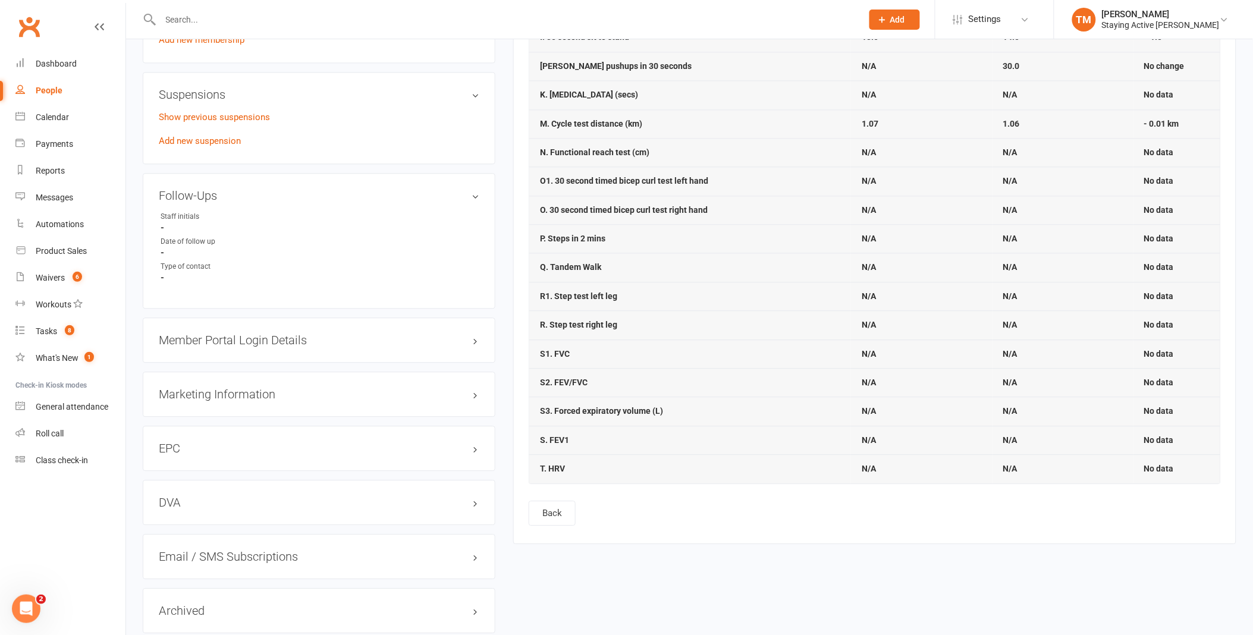
click at [578, 356] on td "S1. FVC" at bounding box center [690, 354] width 322 height 29
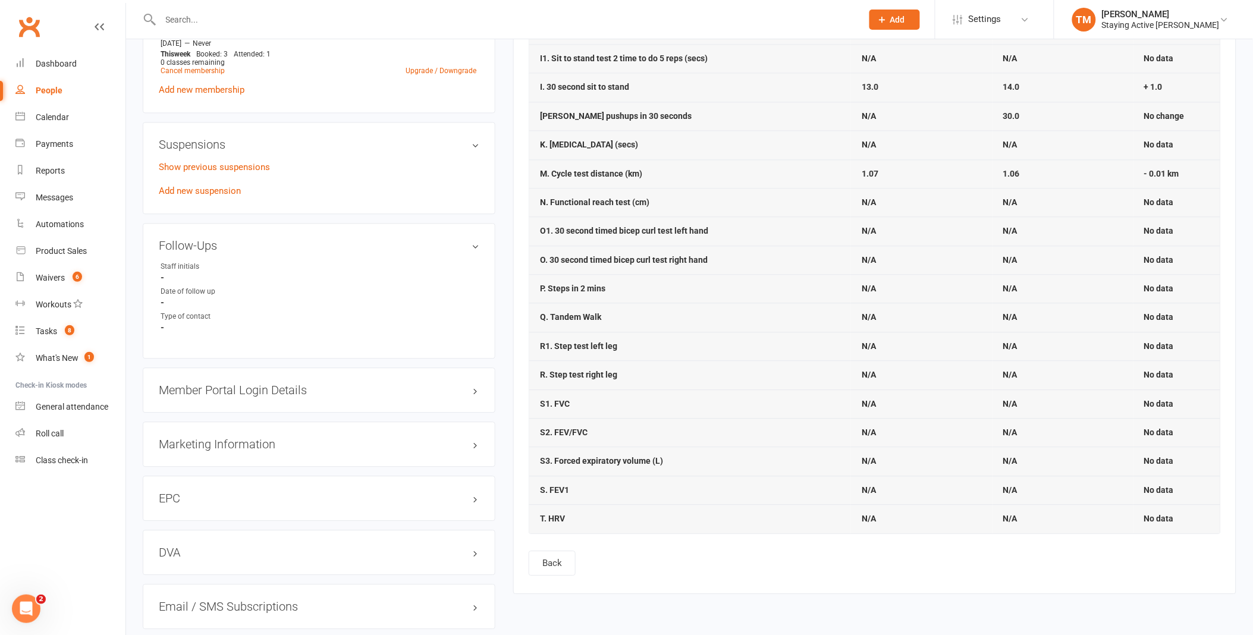
scroll to position [991, 0]
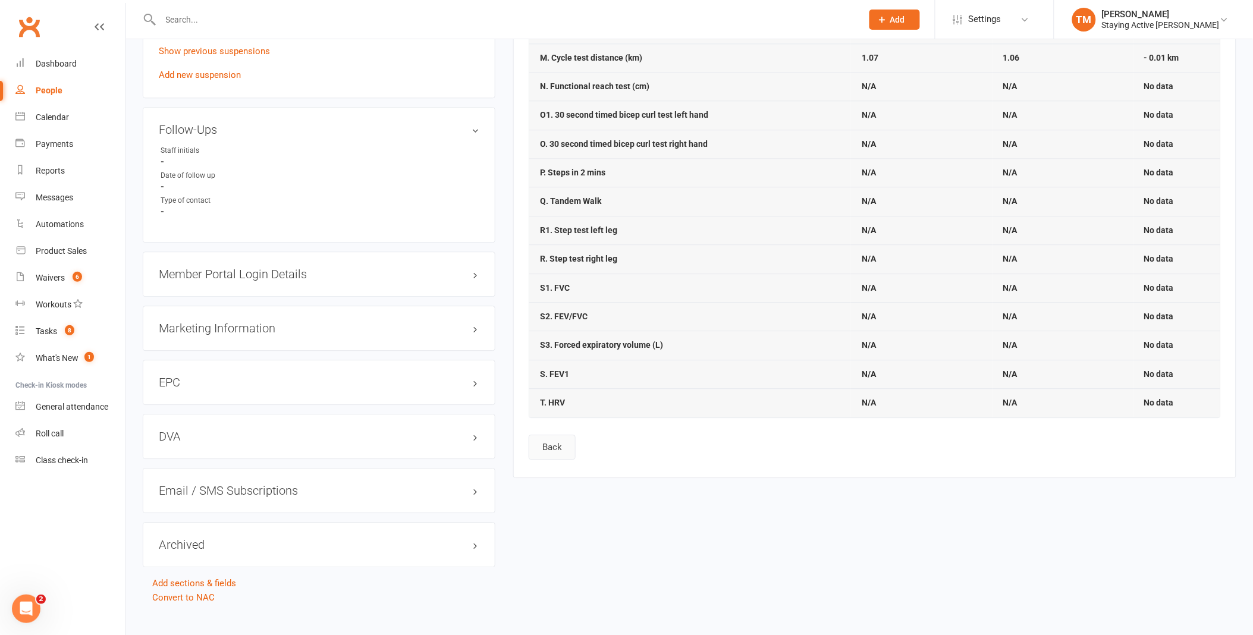
click at [559, 448] on button "Back" at bounding box center [552, 447] width 47 height 25
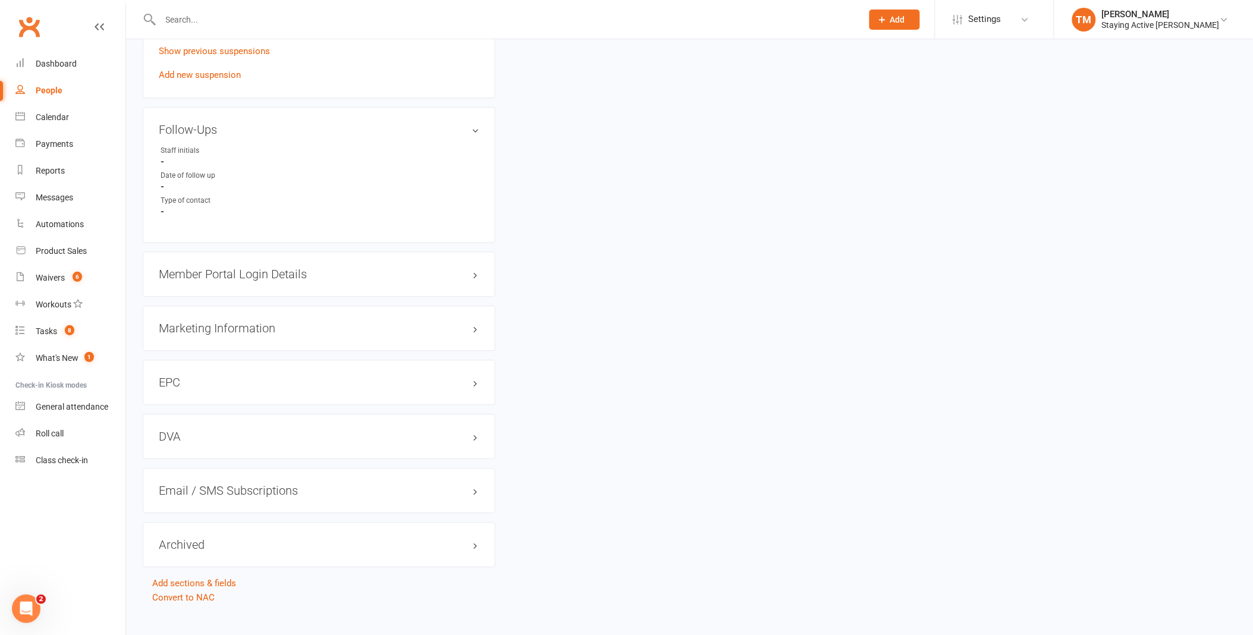
scroll to position [0, 0]
